Goal: Contribute content: Add original content to the website for others to see

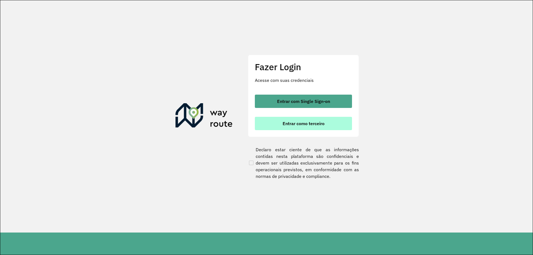
click at [313, 121] on span "Entrar como terceiro" at bounding box center [304, 123] width 42 height 4
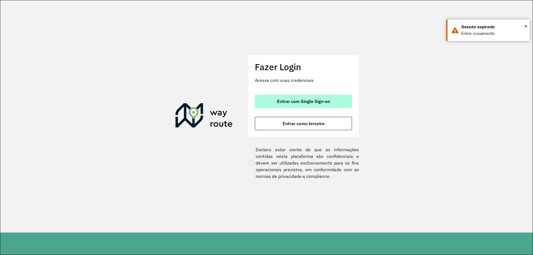
click at [301, 99] on span "Entrar com Single Sign-on" at bounding box center [303, 101] width 53 height 4
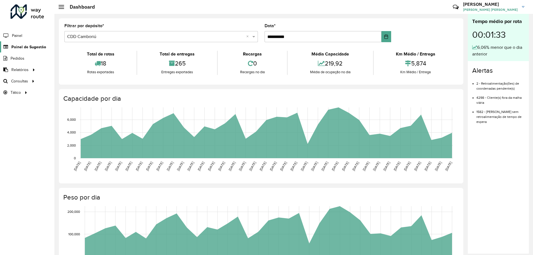
click at [35, 48] on span "Painel de Sugestão" at bounding box center [28, 47] width 35 height 6
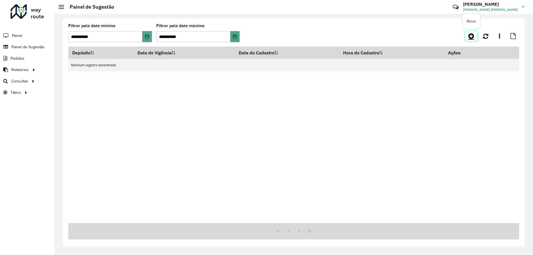
click at [470, 36] on icon at bounding box center [471, 36] width 6 height 7
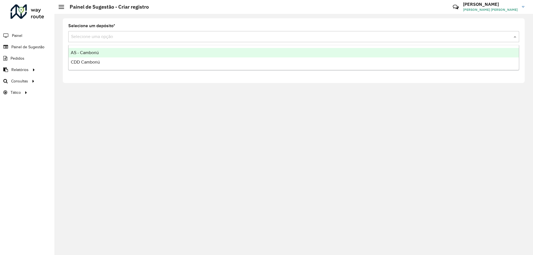
click at [225, 38] on input "text" at bounding box center [288, 37] width 434 height 7
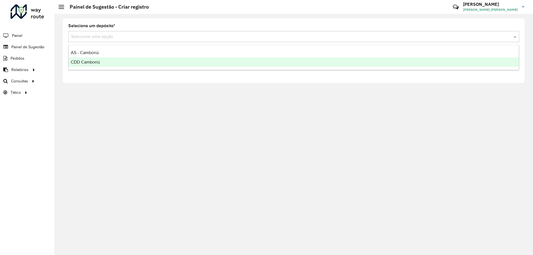
click at [82, 65] on div "CDD Camboriú" at bounding box center [294, 61] width 450 height 9
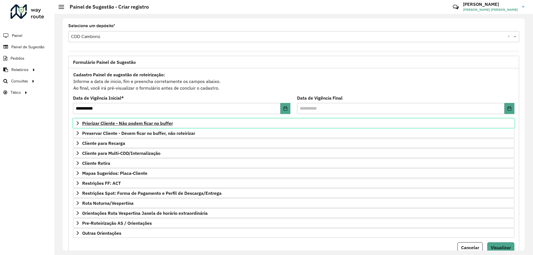
click at [118, 124] on span "Priorizar Cliente - Não podem ficar no buffer" at bounding box center [127, 123] width 91 height 4
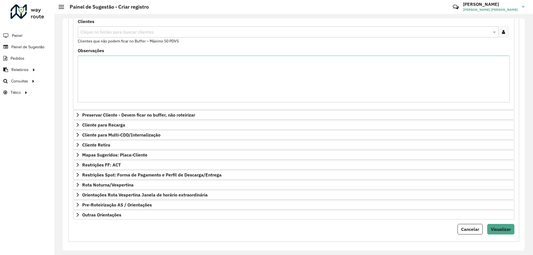
scroll to position [114, 0]
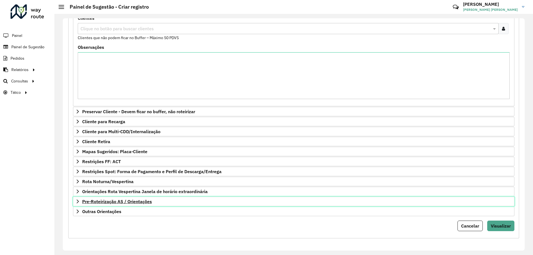
click at [149, 201] on span "Pre-Roteirização AS / Orientações" at bounding box center [117, 201] width 70 height 4
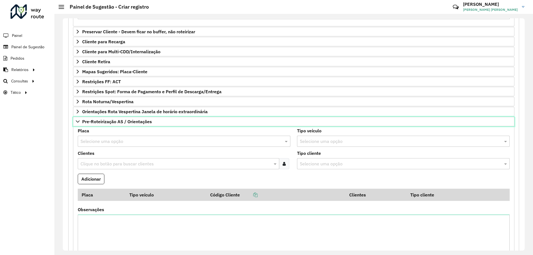
scroll to position [257, 0]
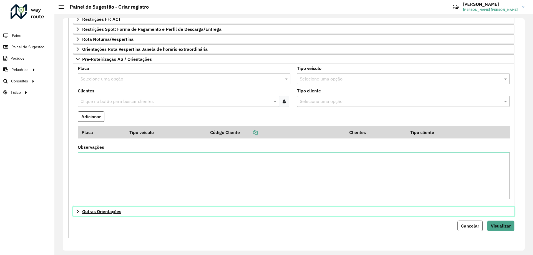
click at [116, 211] on span "Outras Orientações" at bounding box center [101, 211] width 39 height 4
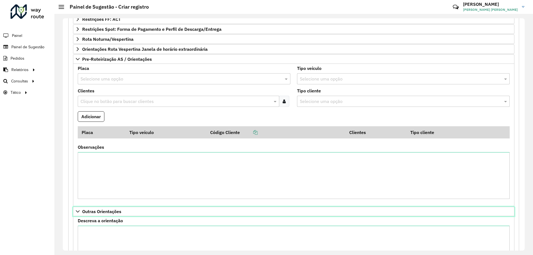
scroll to position [313, 0]
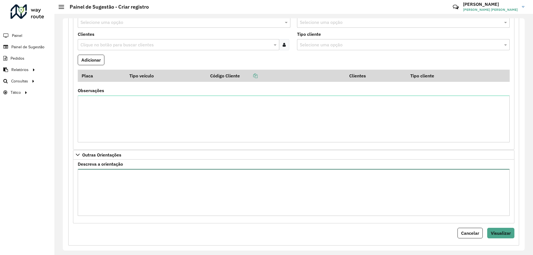
click at [127, 185] on textarea "Descreva a orientação" at bounding box center [294, 192] width 432 height 47
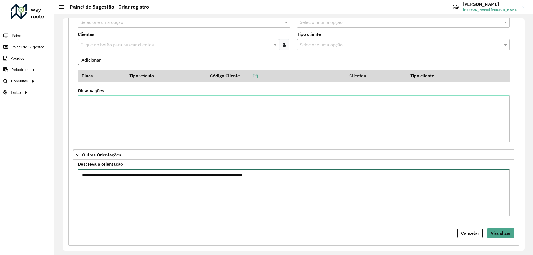
scroll to position [321, 0]
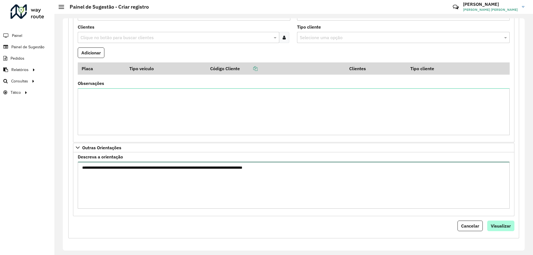
type textarea "**********"
click at [494, 230] on button "Visualizar" at bounding box center [500, 226] width 27 height 11
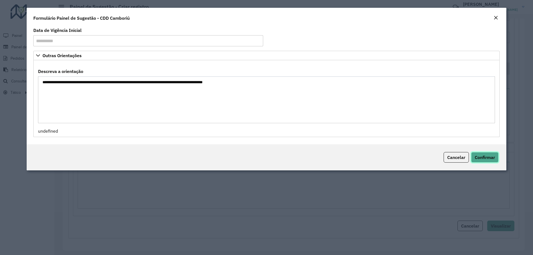
click at [484, 154] on button "Confirmar" at bounding box center [484, 157] width 27 height 11
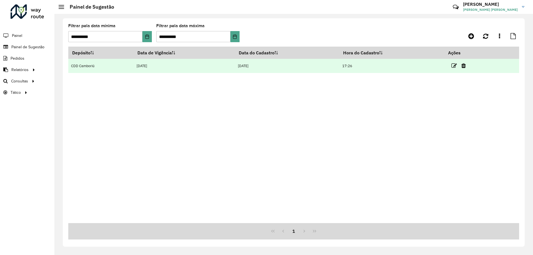
click at [452, 64] on td at bounding box center [460, 66] width 33 height 14
click at [455, 65] on icon at bounding box center [454, 66] width 6 height 6
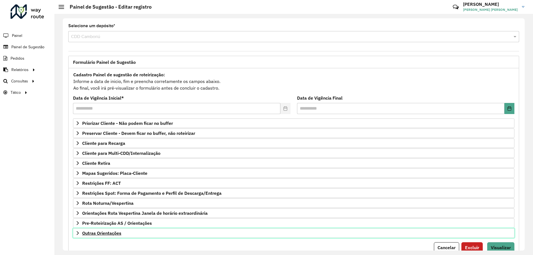
click at [130, 237] on link "Outras Orientações" at bounding box center [293, 232] width 441 height 9
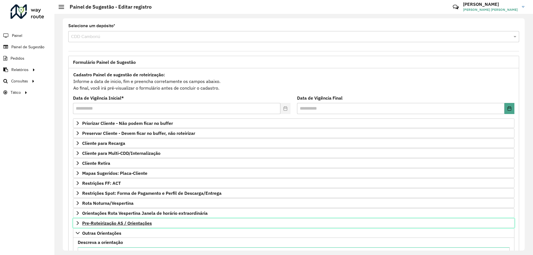
click at [130, 221] on span "Pre-Roteirização AS / Orientações" at bounding box center [117, 223] width 70 height 4
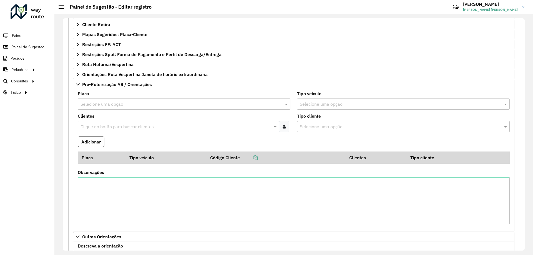
click at [124, 106] on input "text" at bounding box center [178, 104] width 196 height 7
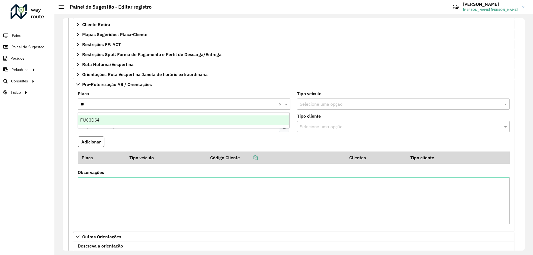
type input "***"
click at [131, 115] on ng-dropdown-panel "FUC3D64" at bounding box center [184, 120] width 212 height 16
click at [135, 124] on div "FUC3D64" at bounding box center [183, 119] width 211 height 9
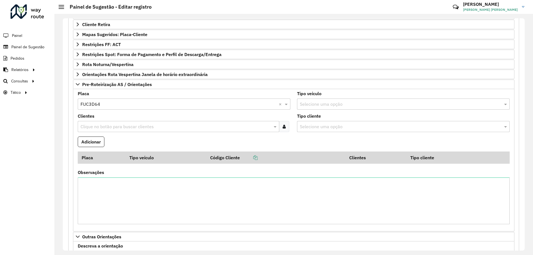
click at [137, 125] on input "text" at bounding box center [175, 127] width 193 height 7
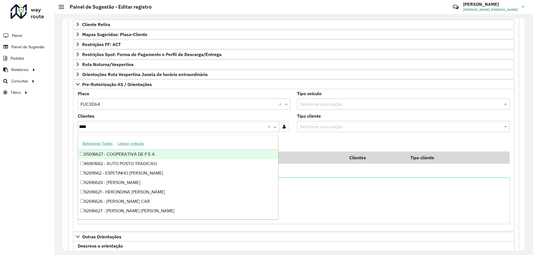
type input "*****"
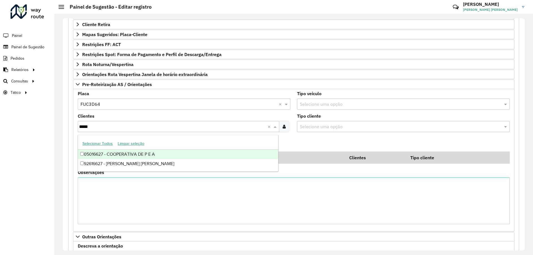
click at [160, 156] on div "05016627 - COOPERATIVA DE P E A" at bounding box center [178, 154] width 200 height 9
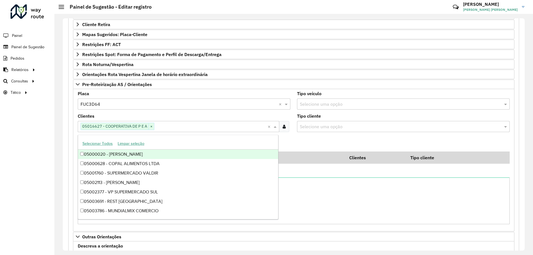
click at [13, 115] on div "Roteirizador AmbevTech Painel Painel de Sugestão Pedidos Relatórios Clientes Cl…" at bounding box center [27, 127] width 54 height 255
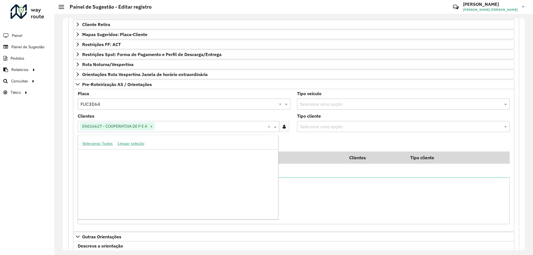
click at [82, 132] on formly-field "Clientes Clique no botão para buscar clientes 05016627 - COOPERATIVA DE P E A ×…" at bounding box center [183, 125] width 219 height 22
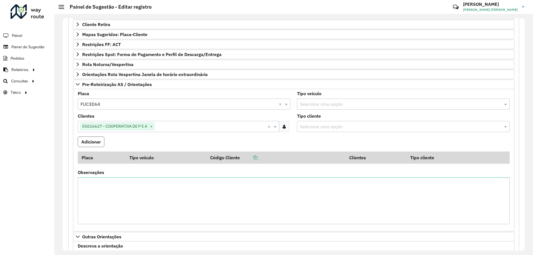
click at [90, 143] on button "Adicionar" at bounding box center [91, 142] width 27 height 11
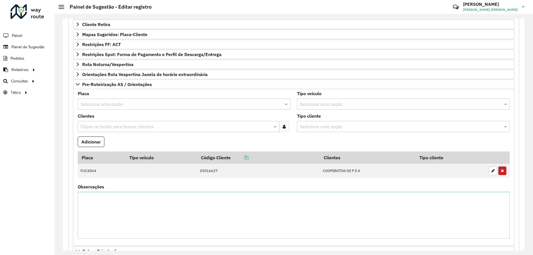
click at [105, 107] on input "text" at bounding box center [178, 104] width 196 height 7
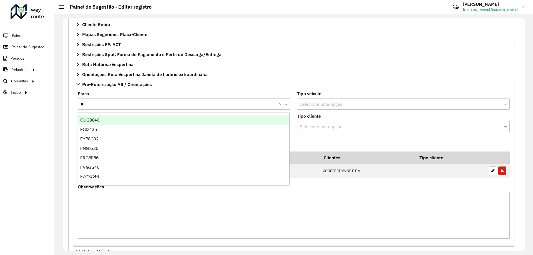
type input "**"
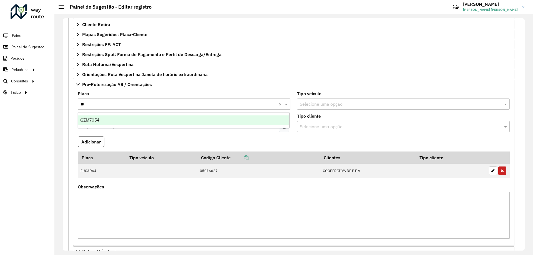
click at [117, 126] on ng-dropdown-panel "GZM7054" at bounding box center [184, 120] width 212 height 16
click at [117, 121] on div "GZM7054" at bounding box center [183, 119] width 211 height 9
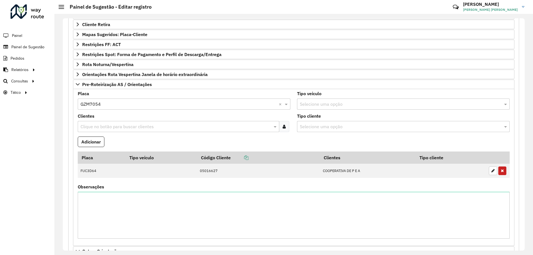
click at [122, 130] on div "Clique no botão para buscar clientes" at bounding box center [178, 126] width 201 height 11
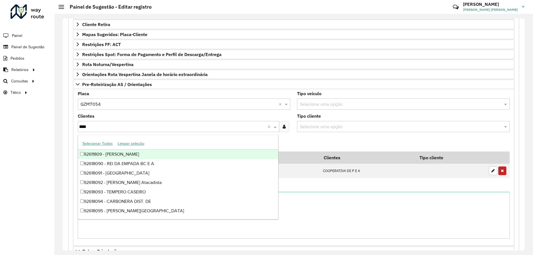
type input "*****"
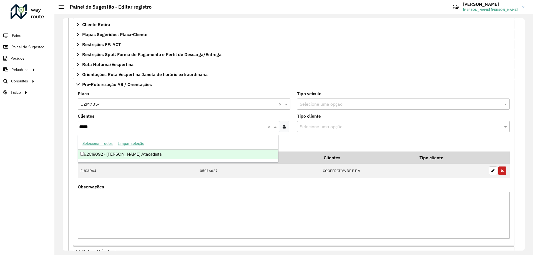
click at [151, 153] on div "92618092 - [PERSON_NAME] Atacadista" at bounding box center [178, 154] width 200 height 9
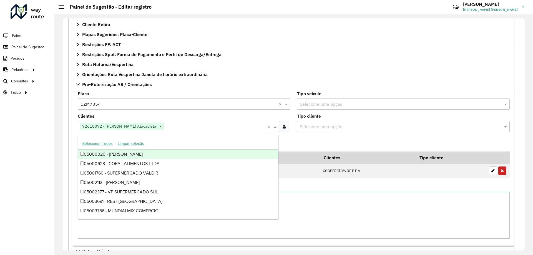
click at [40, 127] on div "Roteirizador AmbevTech Painel Painel de Sugestão Pedidos Relatórios Clientes Cl…" at bounding box center [27, 127] width 54 height 255
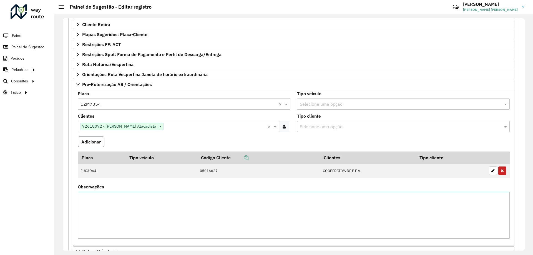
click at [93, 143] on button "Adicionar" at bounding box center [91, 142] width 27 height 11
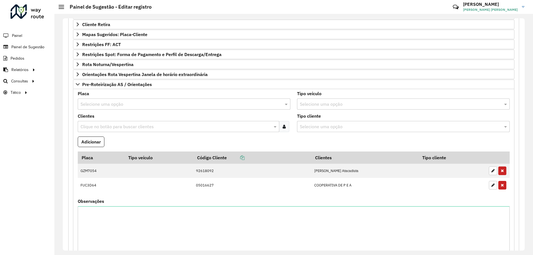
scroll to position [256, 0]
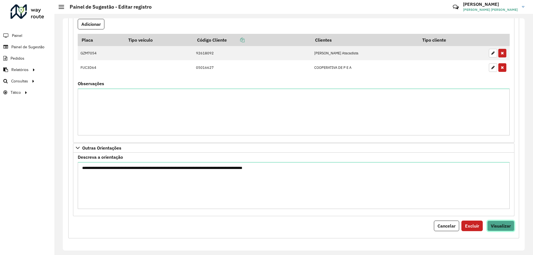
click at [508, 224] on span "Visualizar" at bounding box center [501, 226] width 20 height 6
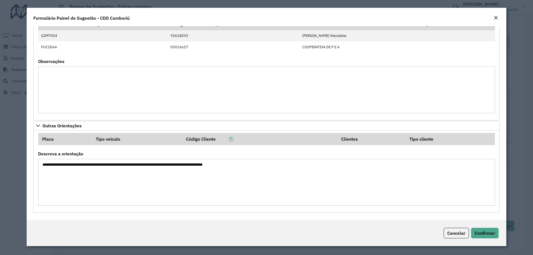
scroll to position [0, 0]
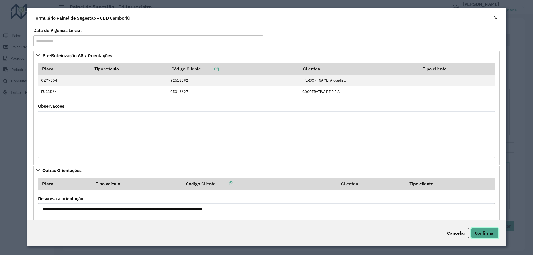
click at [483, 233] on span "Confirmar" at bounding box center [485, 233] width 20 height 6
